Goal: Find specific page/section: Find specific page/section

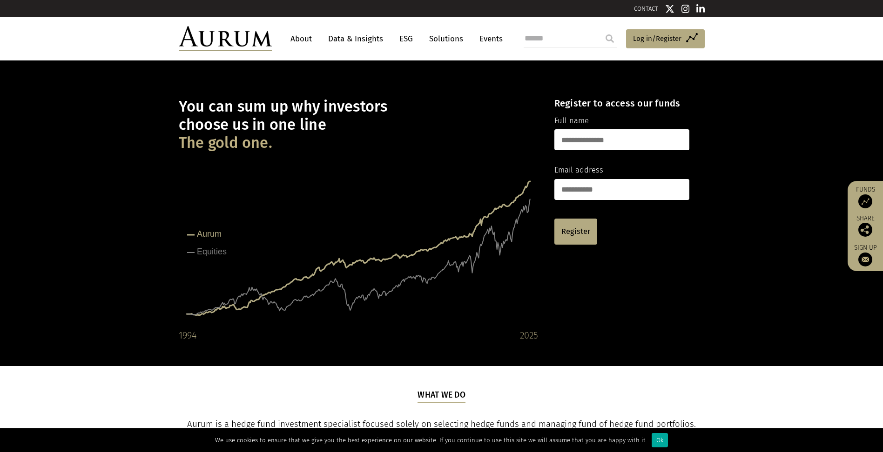
click at [304, 38] on link "About" at bounding box center [301, 38] width 31 height 17
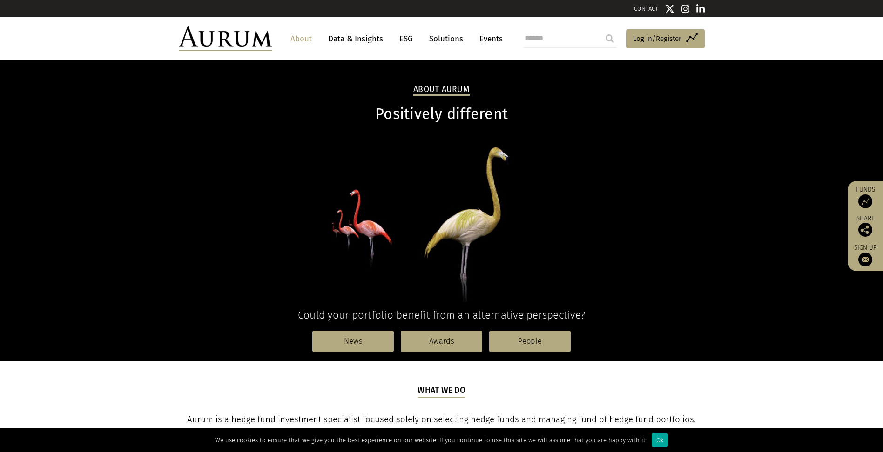
scroll to position [140, 0]
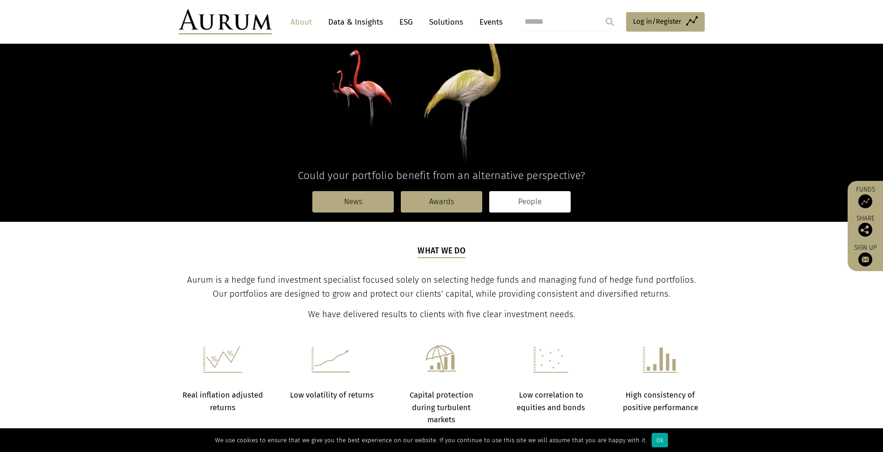
click at [516, 193] on link "People" at bounding box center [529, 201] width 81 height 21
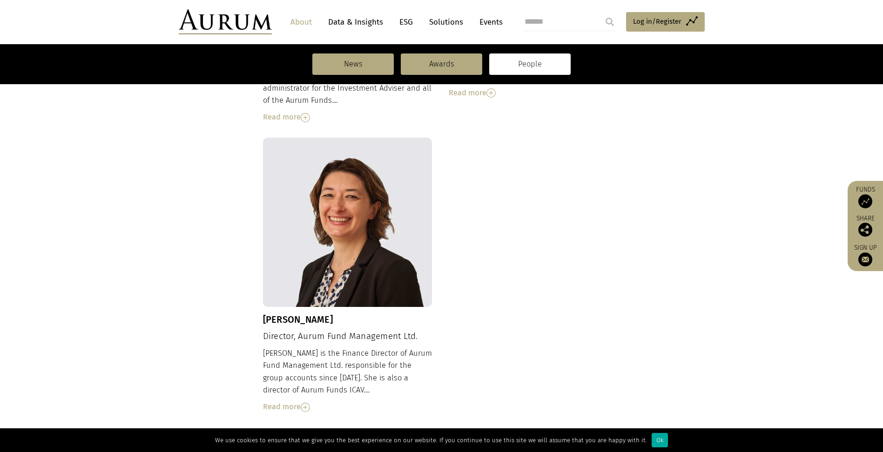
scroll to position [977, 0]
